Goal: Information Seeking & Learning: Understand process/instructions

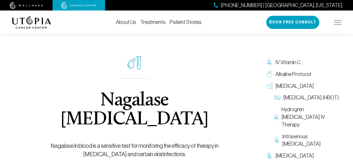
click at [239, 72] on div "Nagalase [MEDICAL_DATA] Nagalase in blood is a sensitive test for monitoring th…" at bounding box center [134, 108] width 209 height 168
click at [242, 20] on div "About Us Treatments Patient Stories [PHONE_NUMBER] | [GEOGRAPHIC_DATA], [US_STA…" at bounding box center [177, 23] width 330 height 24
click at [339, 22] on img at bounding box center [338, 22] width 8 height 4
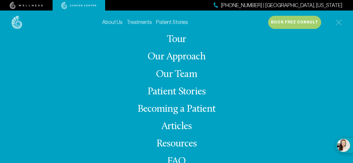
scroll to position [8, 0]
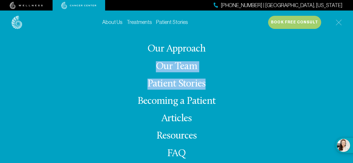
drag, startPoint x: 336, startPoint y: 66, endPoint x: 336, endPoint y: 83, distance: 16.6
click at [336, 83] on div "About Us Tour Our Approach Our Team Patient Stories Becoming a Patient Articles…" at bounding box center [177, 103] width 330 height 139
click at [183, 99] on link "Becoming a Patient" at bounding box center [176, 101] width 78 height 10
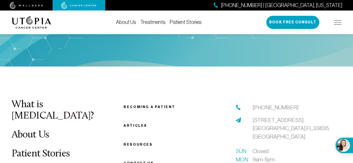
scroll to position [685, 0]
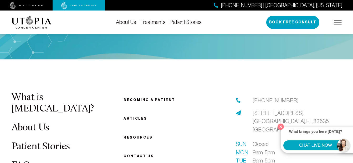
click at [322, 144] on button "CHAT LIVE NOW" at bounding box center [315, 145] width 64 height 10
